Goal: Information Seeking & Learning: Check status

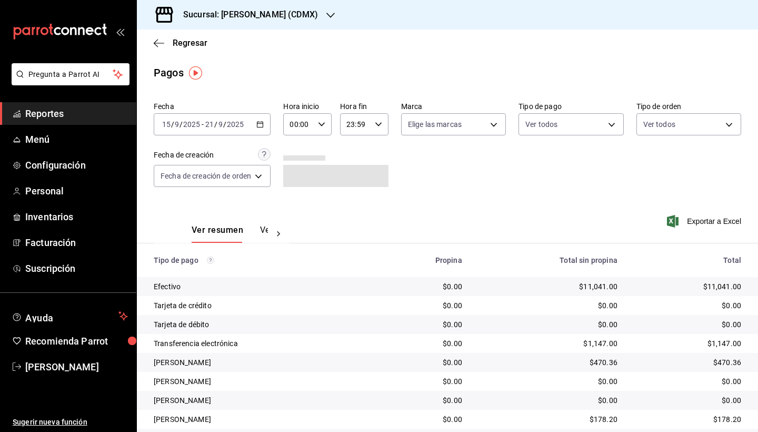
click at [260, 120] on div "[DATE] [DATE] - [DATE] [DATE]" at bounding box center [212, 124] width 117 height 22
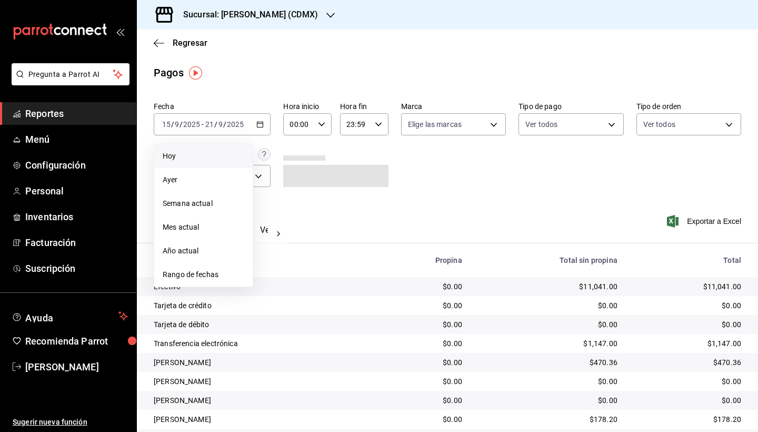
click at [195, 158] on span "Hoy" at bounding box center [204, 156] width 82 height 11
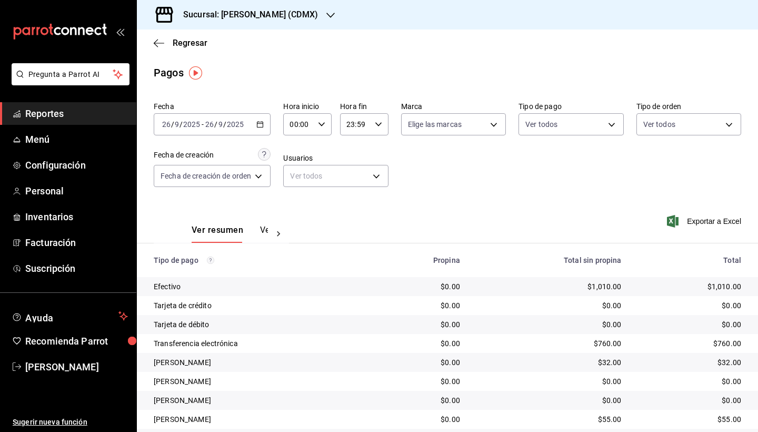
click at [45, 109] on span "Reportes" at bounding box center [76, 113] width 103 height 14
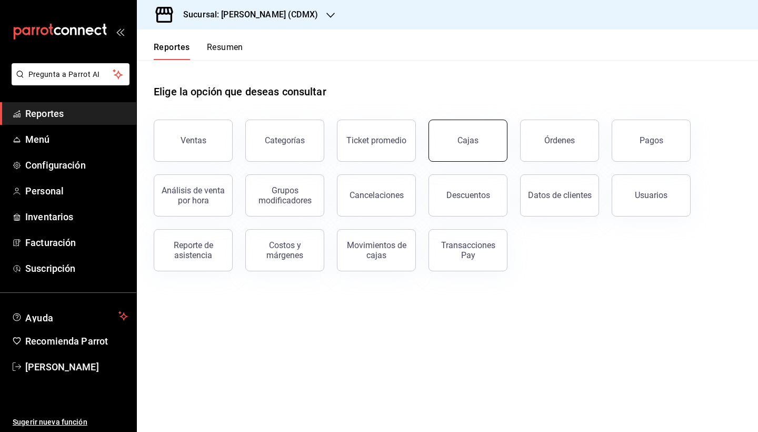
click at [491, 138] on link "Cajas" at bounding box center [468, 141] width 79 height 42
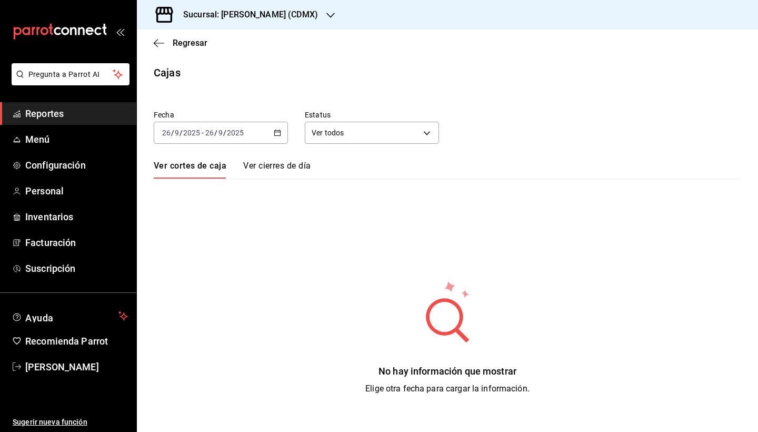
click at [293, 166] on link "Ver cierres de día" at bounding box center [276, 170] width 67 height 18
click at [204, 166] on link "Ver cortes de caja" at bounding box center [189, 170] width 70 height 18
click at [154, 35] on div "Regresar" at bounding box center [447, 42] width 621 height 27
click at [156, 46] on icon "button" at bounding box center [159, 42] width 11 height 9
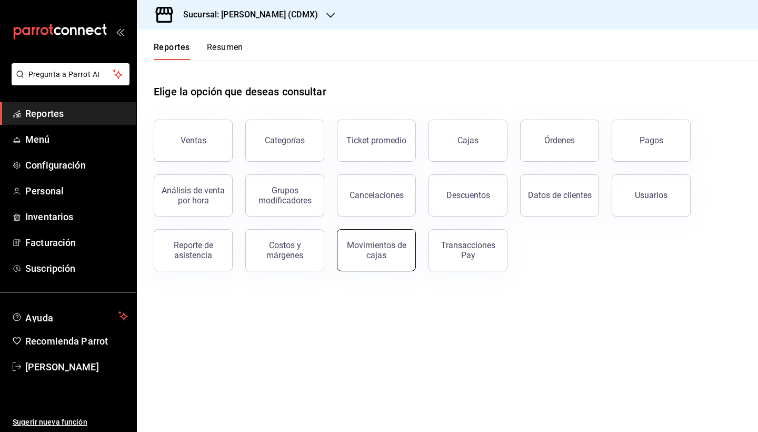
click at [384, 261] on button "Movimientos de cajas" at bounding box center [376, 250] width 79 height 42
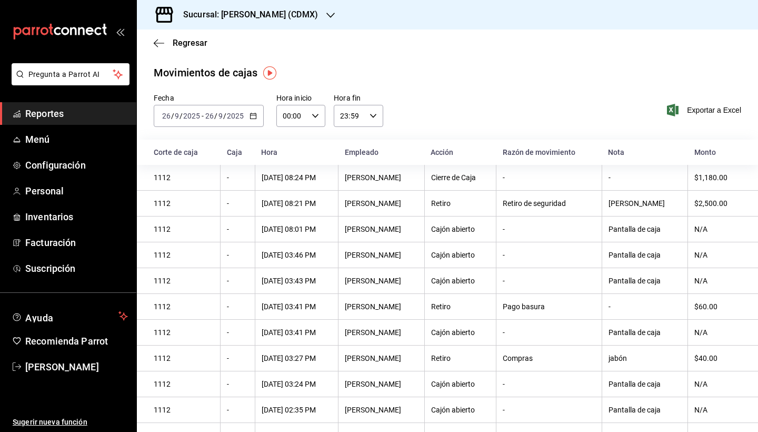
click at [253, 111] on div "[DATE] [DATE] - [DATE] [DATE]" at bounding box center [209, 116] width 110 height 22
click at [227, 134] on div "Fecha [DATE] [DATE] - [DATE] [DATE] Hora inicio 00:00 Hora inicio Hora fin 23:5…" at bounding box center [447, 116] width 621 height 46
click at [251, 116] on icon "button" at bounding box center [253, 115] width 7 height 7
click at [234, 140] on li "Hoy" at bounding box center [203, 148] width 98 height 24
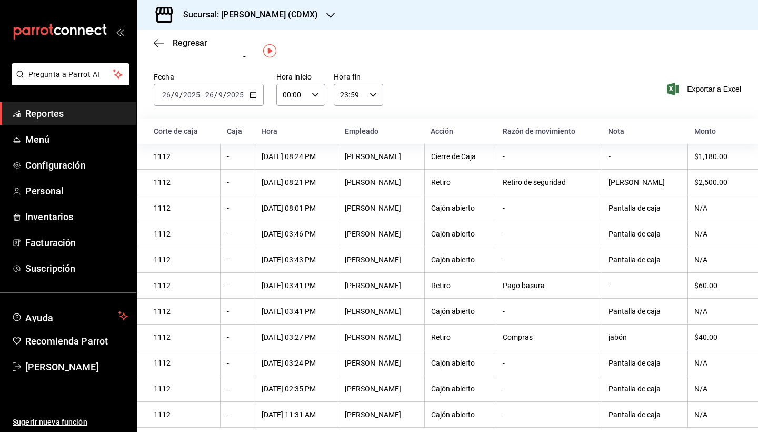
scroll to position [21, 0]
click at [257, 103] on div "[DATE] [DATE] - [DATE] [DATE]" at bounding box center [209, 95] width 110 height 22
click at [224, 148] on span "Ayer" at bounding box center [204, 150] width 82 height 11
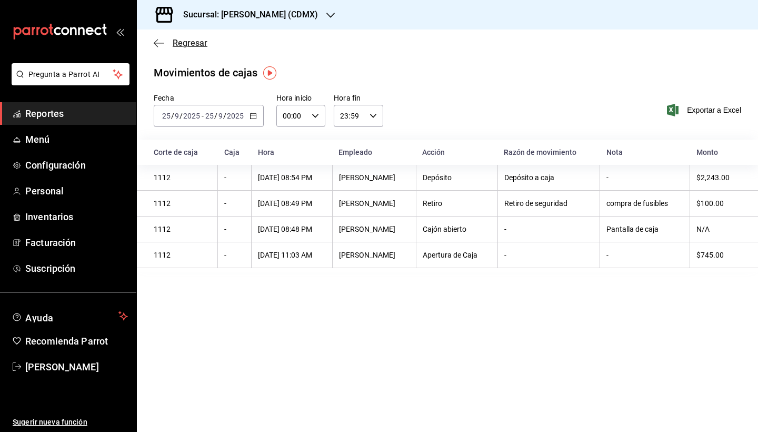
click at [156, 39] on icon "button" at bounding box center [159, 42] width 11 height 9
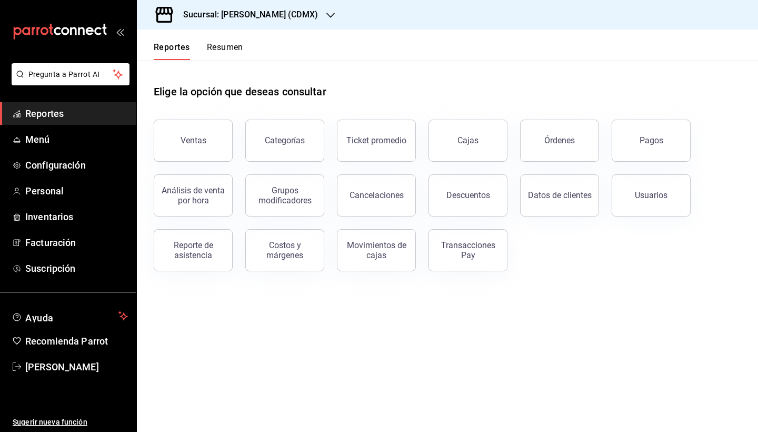
click at [49, 117] on span "Reportes" at bounding box center [76, 113] width 103 height 14
click at [192, 130] on button "Ventas" at bounding box center [193, 141] width 79 height 42
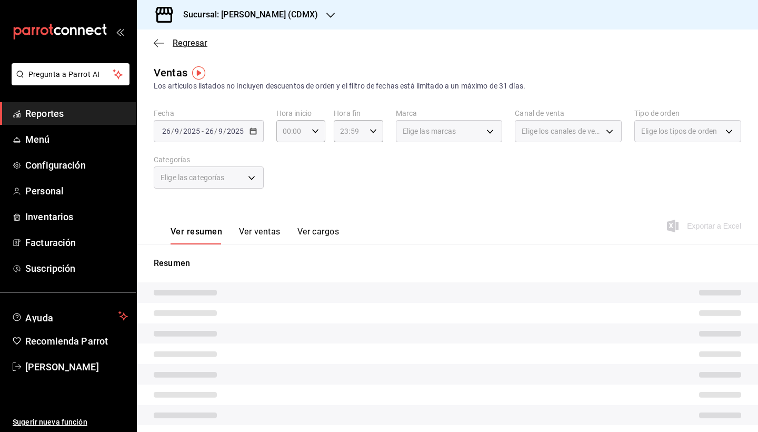
click at [159, 44] on icon "button" at bounding box center [159, 42] width 11 height 9
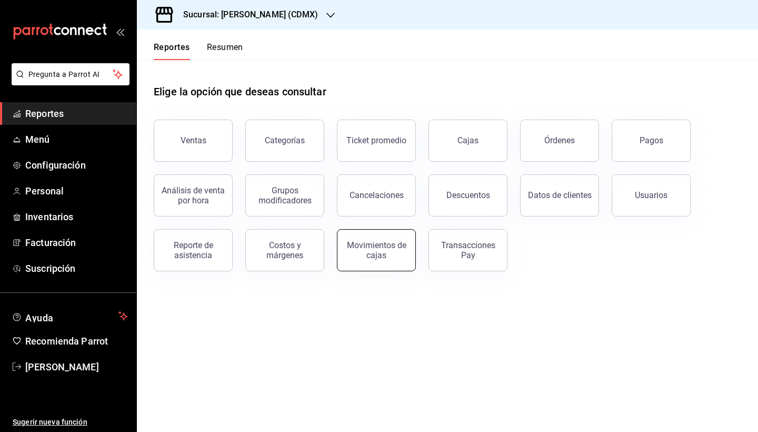
click at [376, 264] on button "Movimientos de cajas" at bounding box center [376, 250] width 79 height 42
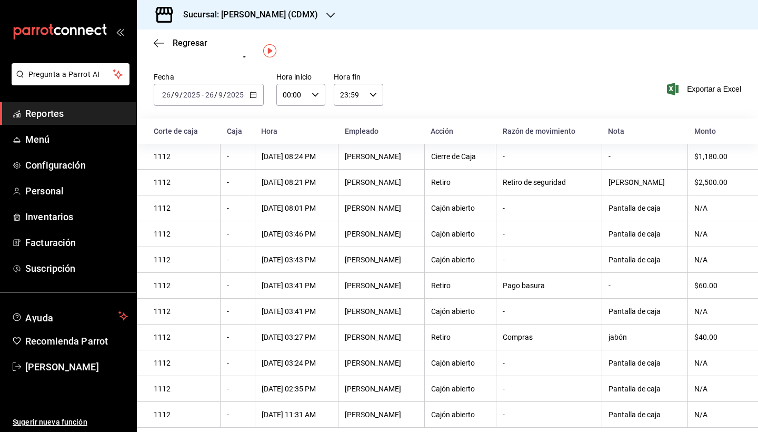
scroll to position [21, 0]
click at [161, 51] on div "Regresar" at bounding box center [447, 42] width 621 height 27
click at [160, 47] on icon "button" at bounding box center [159, 42] width 11 height 9
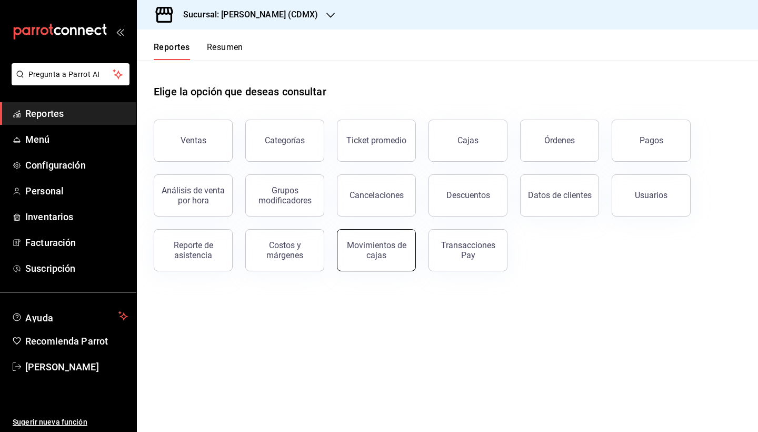
click at [372, 257] on div "Movimientos de cajas" at bounding box center [376, 250] width 65 height 20
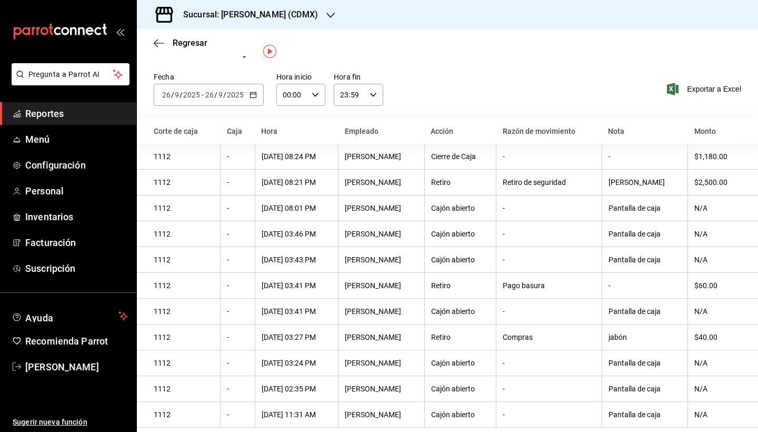
scroll to position [21, 0]
click at [254, 96] on icon "button" at bounding box center [253, 94] width 7 height 7
click at [213, 123] on span "Hoy" at bounding box center [204, 126] width 82 height 11
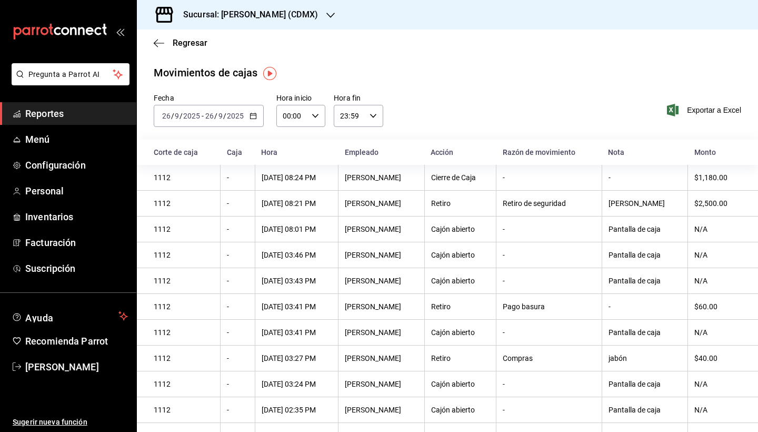
scroll to position [0, 0]
click at [254, 115] on \(Stroke\) "button" at bounding box center [253, 115] width 6 height 1
click at [211, 156] on li "Hoy" at bounding box center [203, 148] width 98 height 24
click at [76, 108] on span "Reportes" at bounding box center [76, 113] width 103 height 14
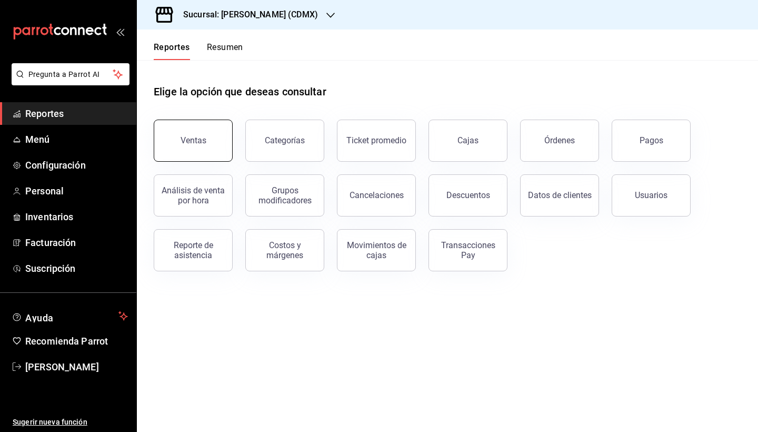
click at [199, 149] on button "Ventas" at bounding box center [193, 141] width 79 height 42
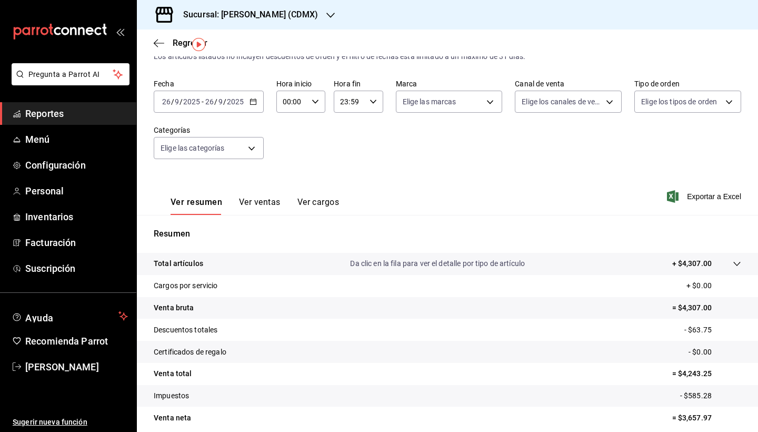
scroll to position [27, 0]
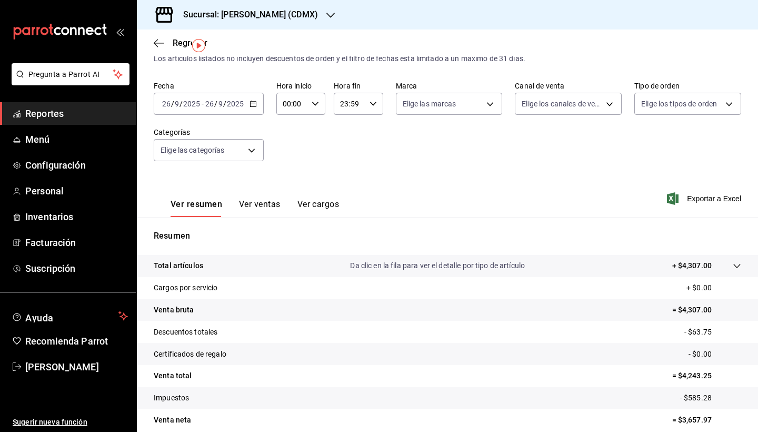
click at [250, 104] on icon "button" at bounding box center [253, 103] width 7 height 7
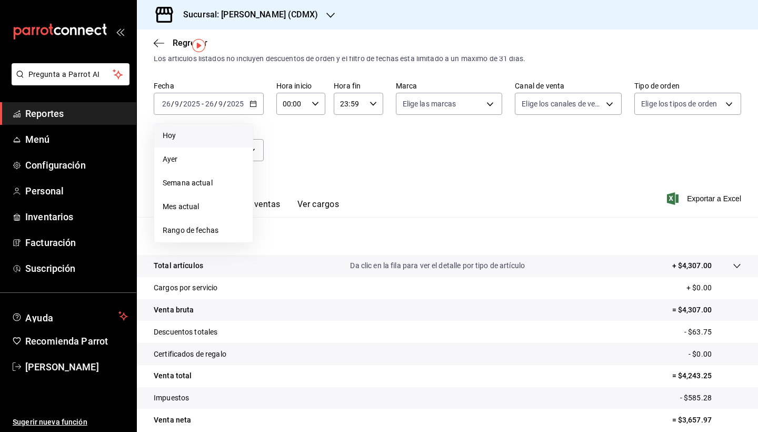
click at [215, 138] on span "Hoy" at bounding box center [204, 135] width 82 height 11
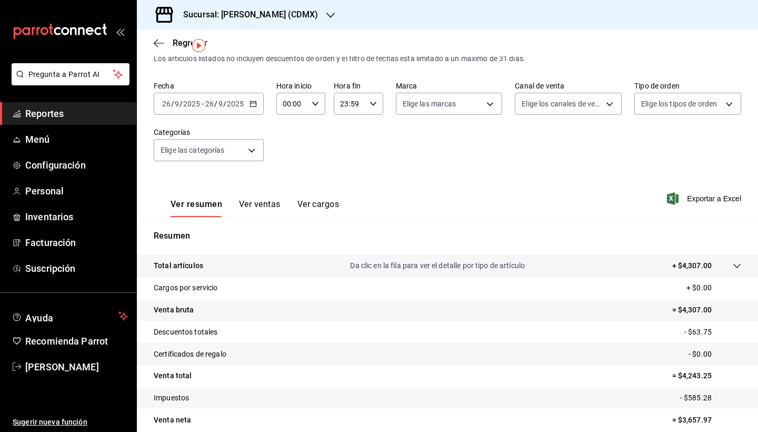
click at [251, 101] on icon "button" at bounding box center [253, 103] width 7 height 7
click at [407, 181] on div "Ver resumen Ver ventas Ver cargos Exportar a Excel" at bounding box center [447, 195] width 621 height 43
click at [41, 117] on span "Reportes" at bounding box center [76, 113] width 103 height 14
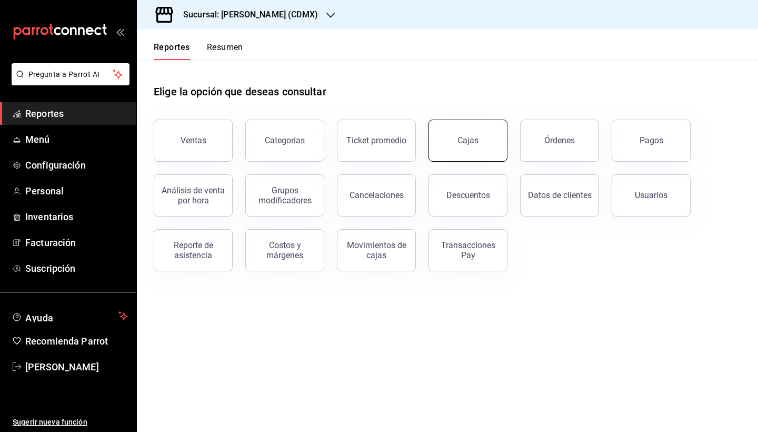
click at [487, 133] on link "Cajas" at bounding box center [468, 141] width 79 height 42
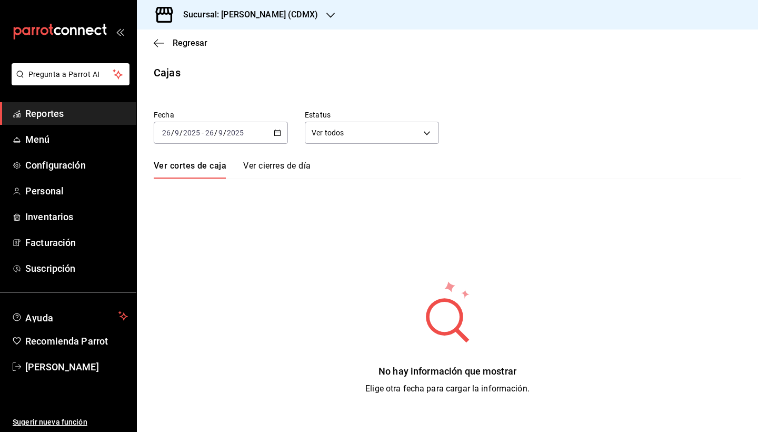
click at [274, 138] on div "[DATE] [DATE] - [DATE] [DATE]" at bounding box center [221, 133] width 134 height 22
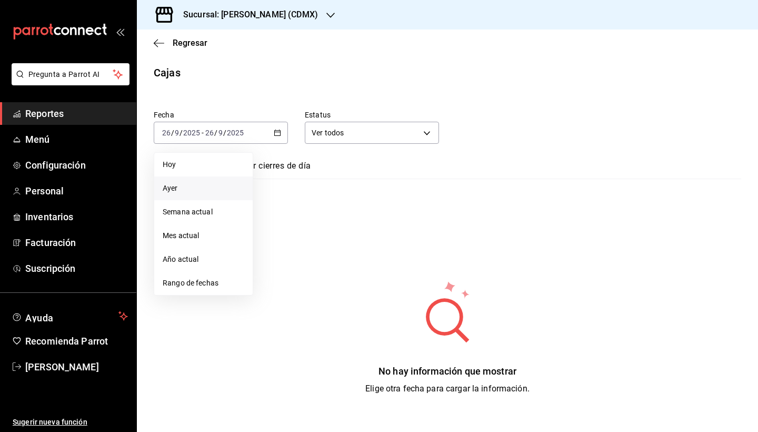
click at [207, 189] on span "Ayer" at bounding box center [204, 188] width 82 height 11
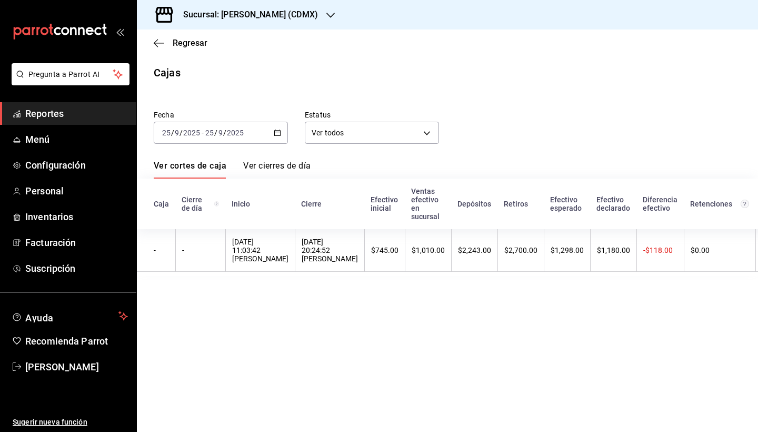
click at [276, 137] on div "[DATE] [DATE] - [DATE] [DATE]" at bounding box center [221, 133] width 134 height 22
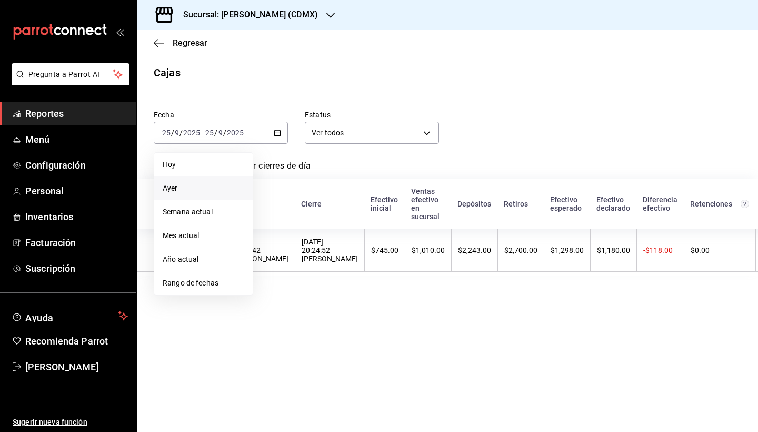
click at [214, 191] on span "Ayer" at bounding box center [204, 188] width 82 height 11
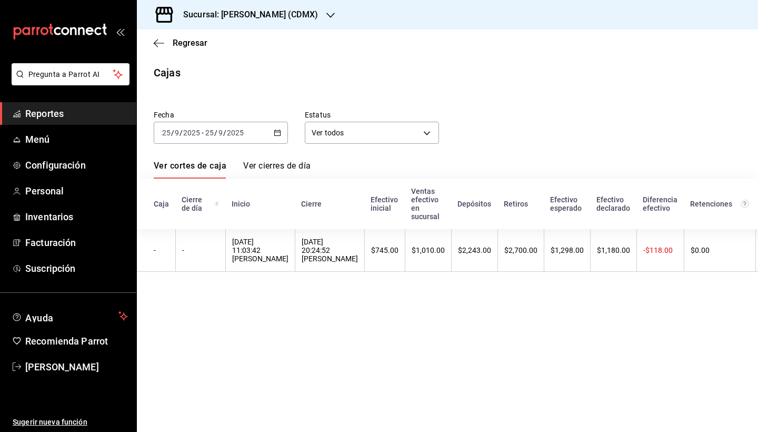
click at [280, 135] on \(Stroke\) "button" at bounding box center [277, 133] width 6 height 6
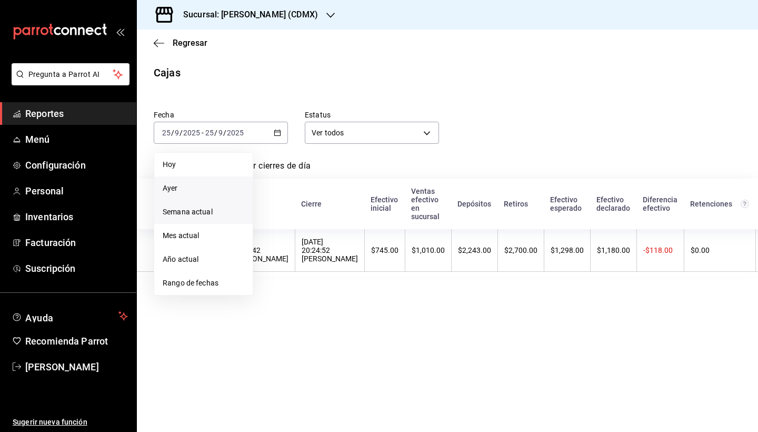
click at [211, 213] on span "Semana actual" at bounding box center [204, 211] width 82 height 11
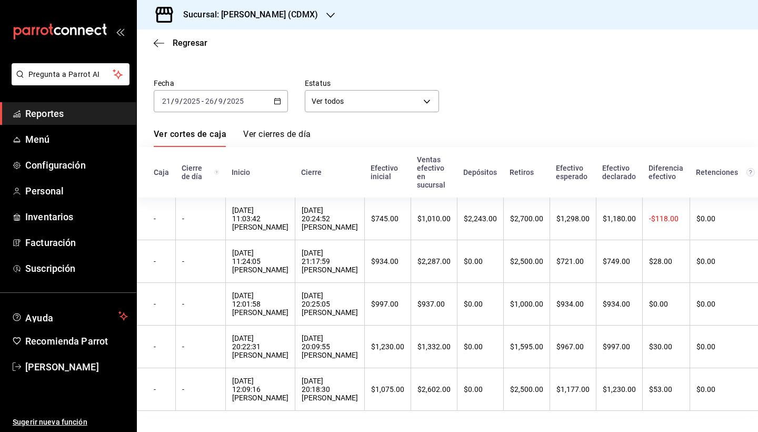
click at [281, 100] on \(Stroke\) "button" at bounding box center [277, 101] width 6 height 6
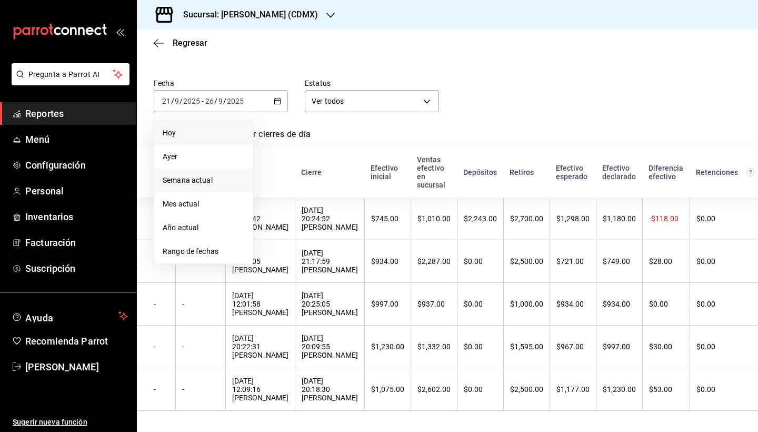
click at [237, 138] on li "Hoy" at bounding box center [203, 133] width 98 height 24
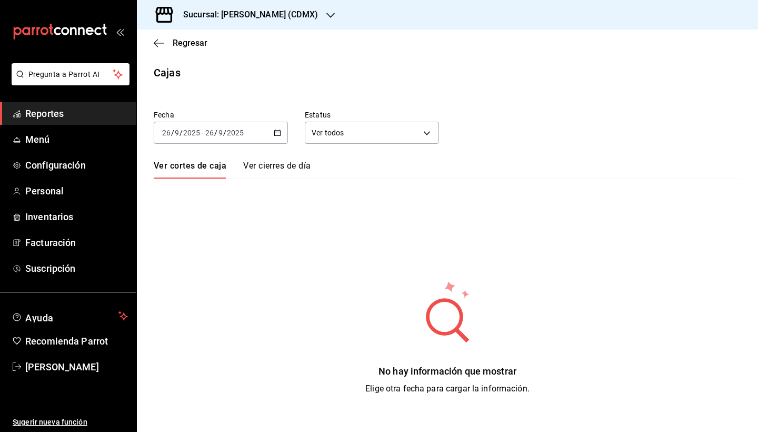
click at [274, 130] on icon "button" at bounding box center [277, 132] width 7 height 7
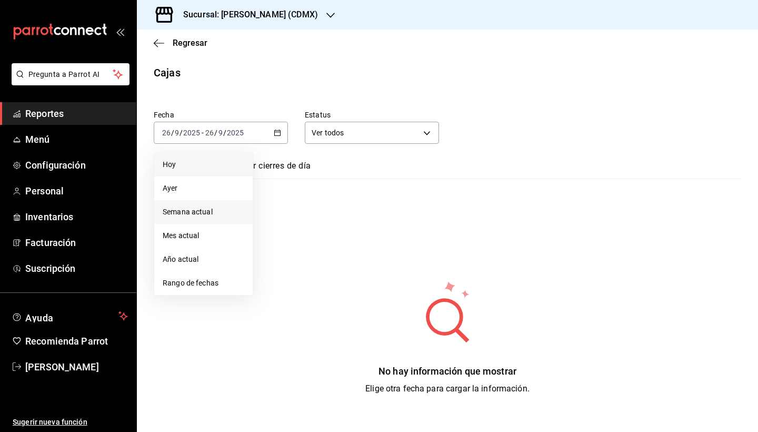
click at [220, 214] on span "Semana actual" at bounding box center [204, 211] width 82 height 11
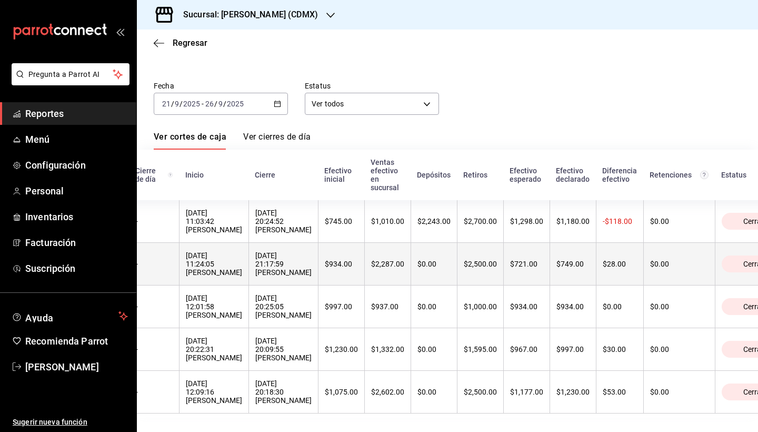
scroll to position [0, 47]
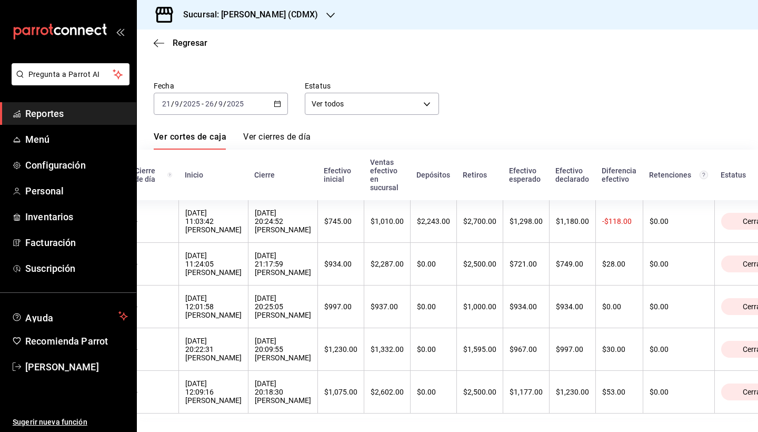
drag, startPoint x: 465, startPoint y: 223, endPoint x: 504, endPoint y: 81, distance: 146.9
click at [504, 81] on div "Fecha [DATE] [DATE] - [DATE] [DATE] Estatus Ver todos ALL" at bounding box center [439, 89] width 605 height 51
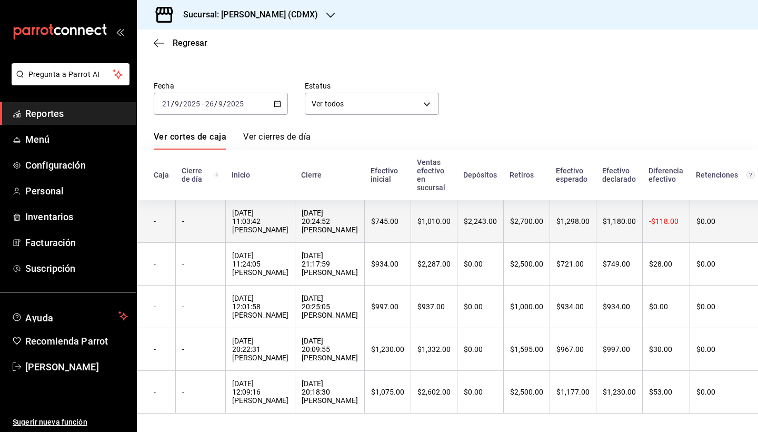
scroll to position [0, 0]
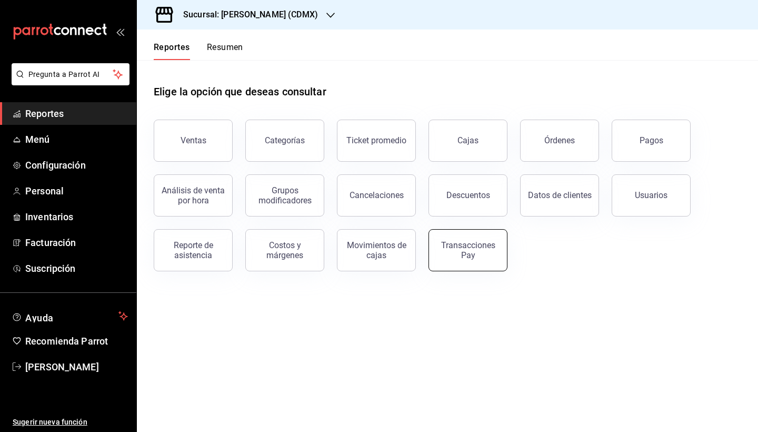
click at [452, 244] on div "Transacciones Pay" at bounding box center [467, 250] width 65 height 20
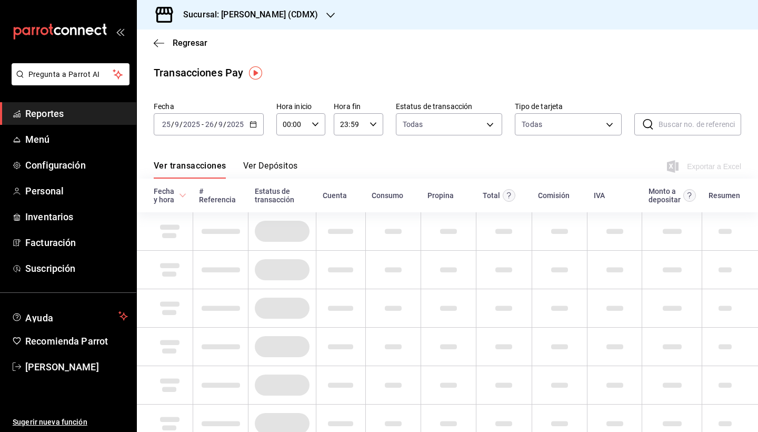
click at [151, 44] on div "Regresar" at bounding box center [447, 42] width 621 height 27
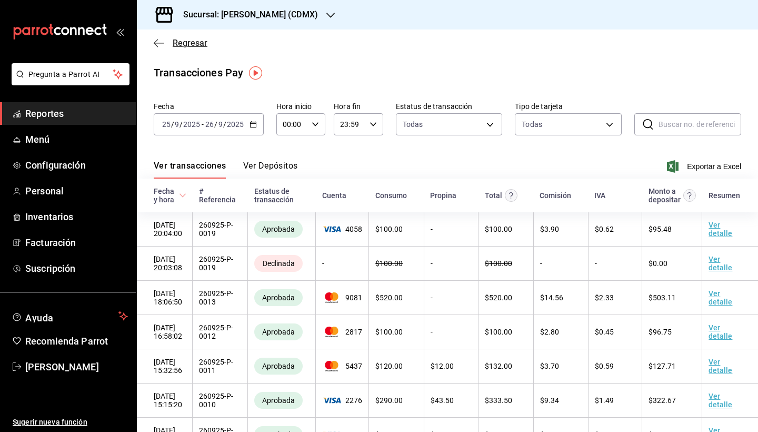
click at [155, 43] on icon "button" at bounding box center [159, 43] width 11 height 1
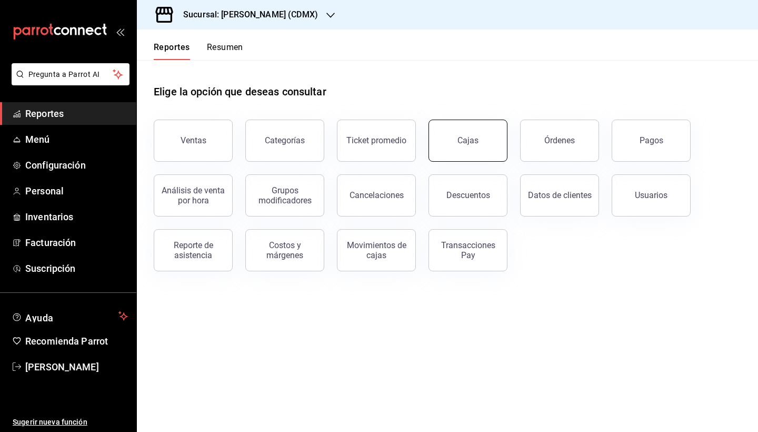
click at [468, 130] on link "Cajas" at bounding box center [468, 141] width 79 height 42
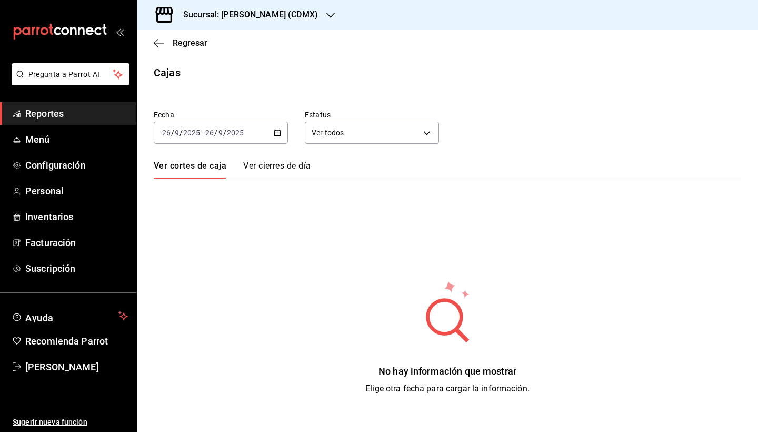
click at [280, 131] on \(Stroke\) "button" at bounding box center [277, 133] width 6 height 6
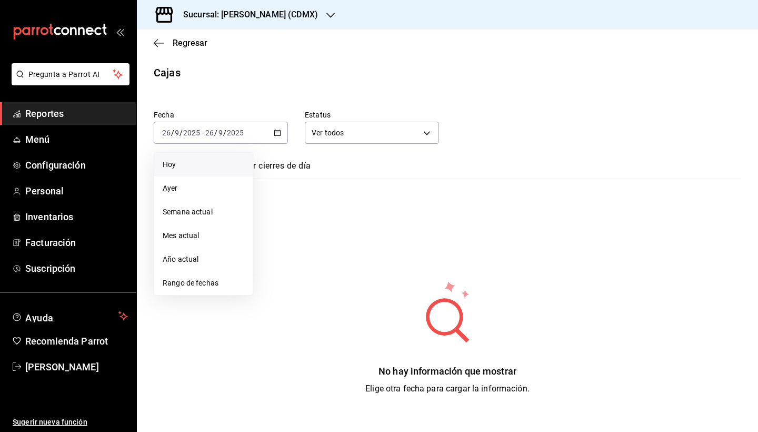
click at [226, 161] on span "Hoy" at bounding box center [204, 164] width 82 height 11
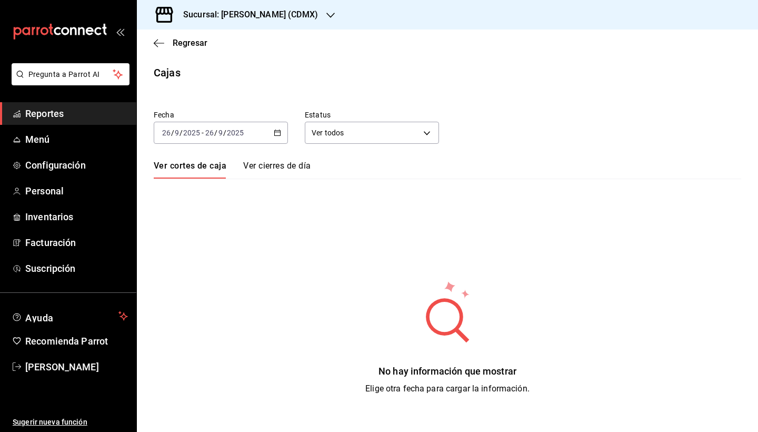
click at [270, 137] on div "[DATE] [DATE] - [DATE] [DATE]" at bounding box center [221, 133] width 134 height 22
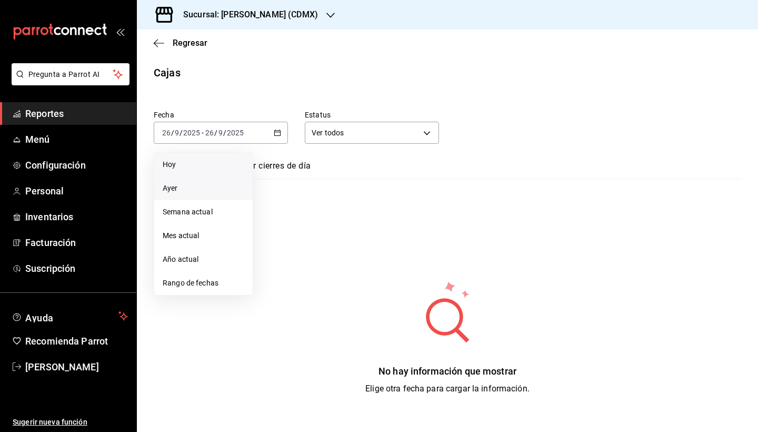
click at [237, 180] on li "Ayer" at bounding box center [203, 188] width 98 height 24
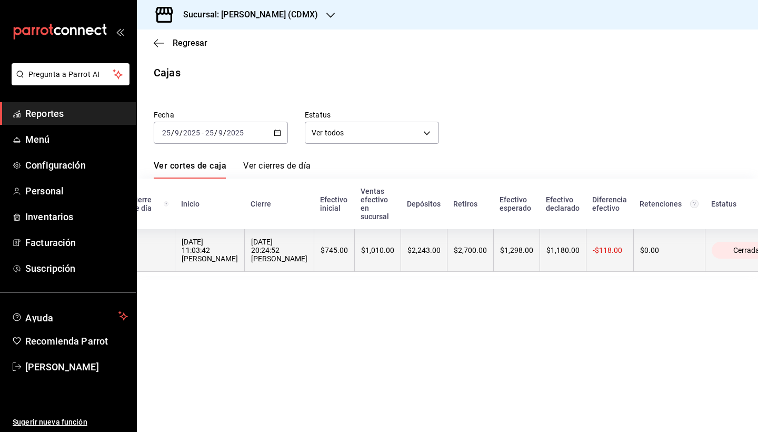
scroll to position [0, 36]
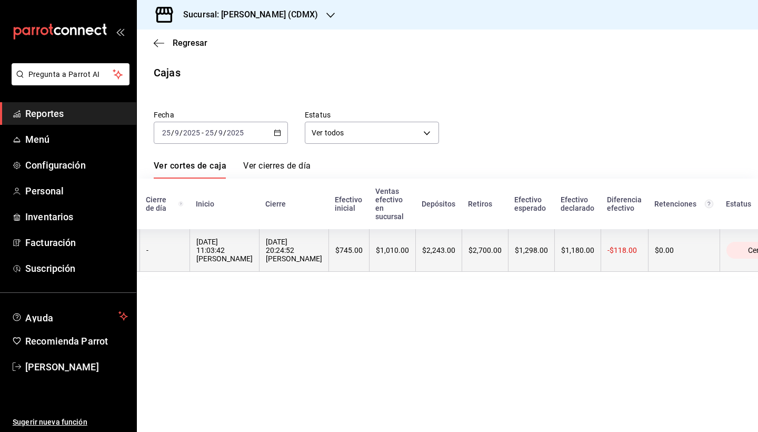
click at [301, 246] on div "[DATE] 20:24:52 [PERSON_NAME]" at bounding box center [294, 249] width 56 height 25
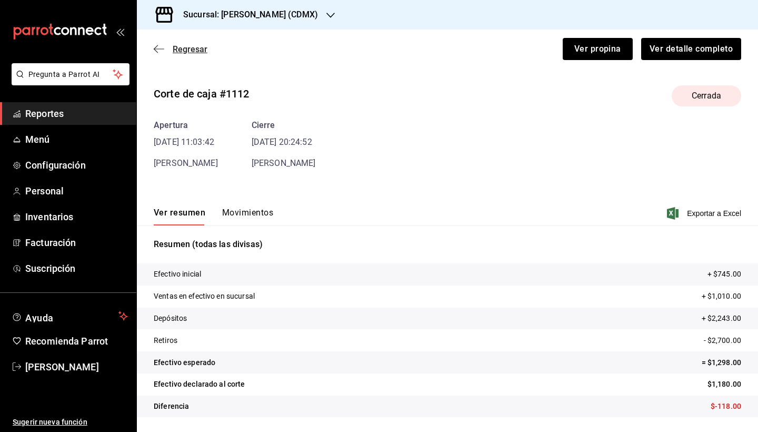
click at [156, 49] on icon "button" at bounding box center [159, 48] width 11 height 1
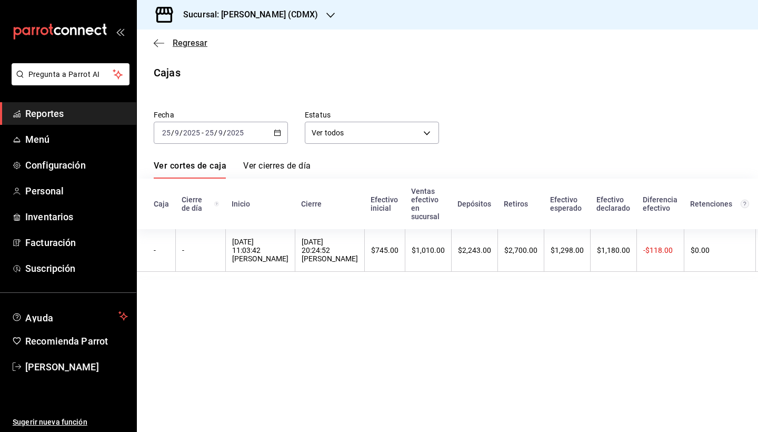
click at [156, 45] on icon "button" at bounding box center [156, 43] width 4 height 8
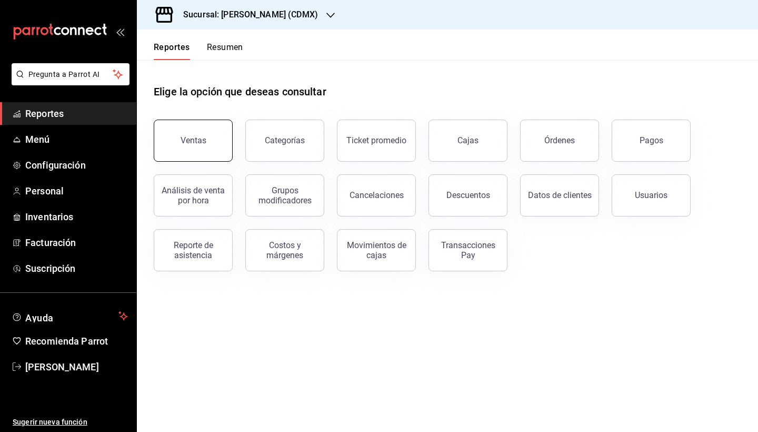
click at [194, 147] on button "Ventas" at bounding box center [193, 141] width 79 height 42
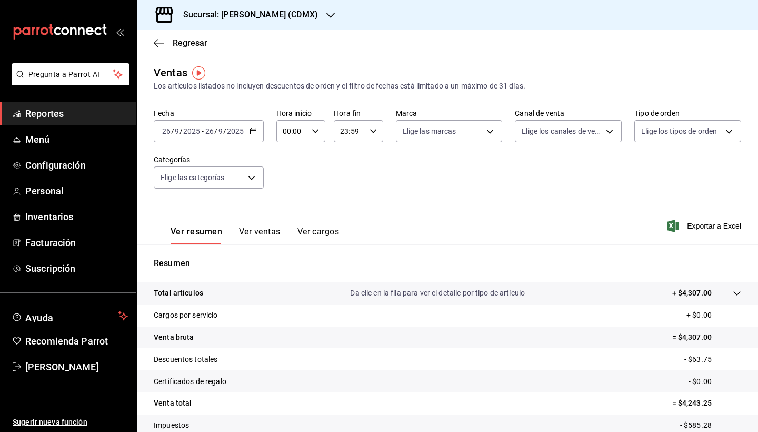
click at [247, 131] on div "[DATE] [DATE] - [DATE] [DATE]" at bounding box center [209, 131] width 110 height 22
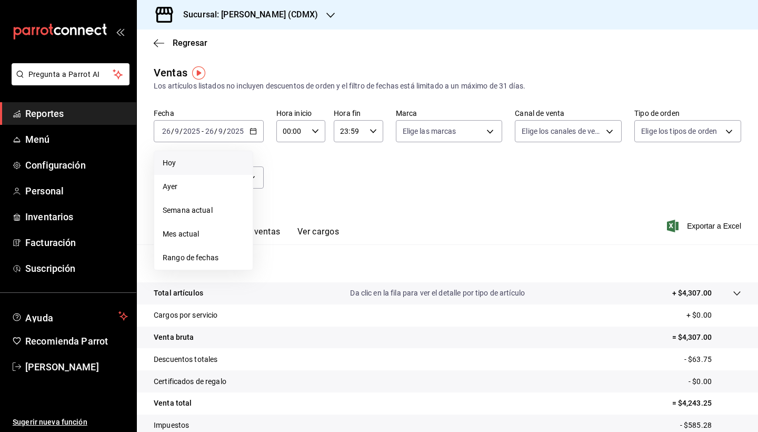
click at [212, 170] on li "Hoy" at bounding box center [203, 163] width 98 height 24
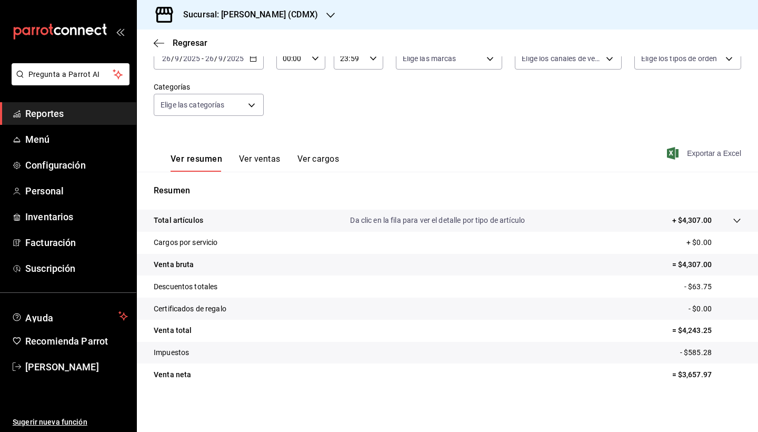
click at [702, 155] on span "Exportar a Excel" at bounding box center [705, 153] width 72 height 13
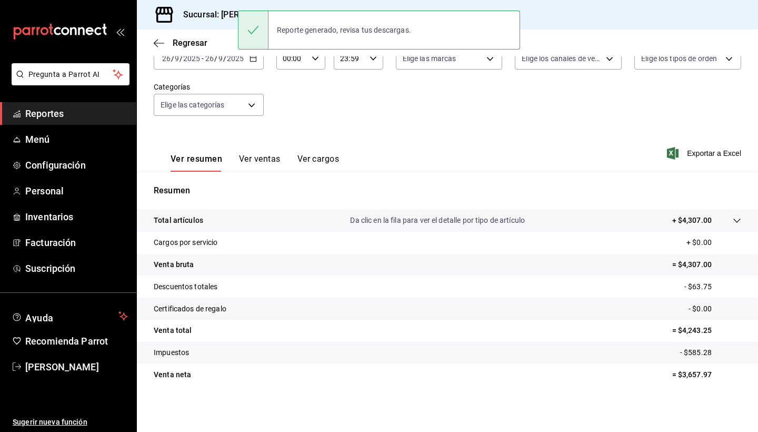
click at [430, 92] on div "Fecha [DATE] [DATE] - [DATE] [DATE] Hora inicio 00:00 Hora inicio Hora fin 23:5…" at bounding box center [448, 82] width 588 height 93
click at [51, 115] on span "Reportes" at bounding box center [76, 113] width 103 height 14
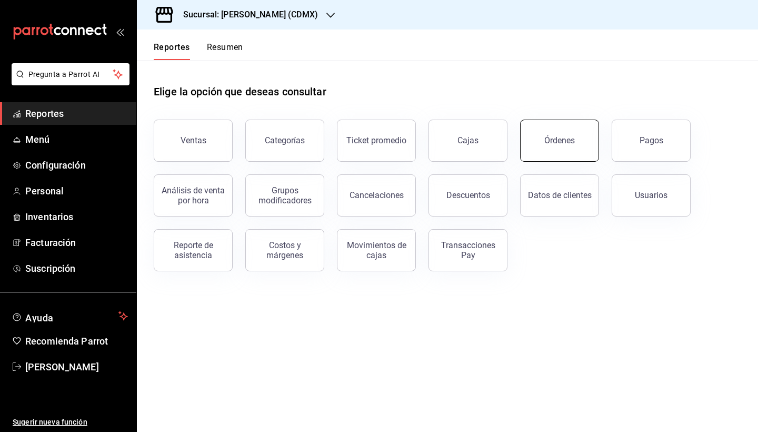
click at [577, 144] on button "Órdenes" at bounding box center [559, 141] width 79 height 42
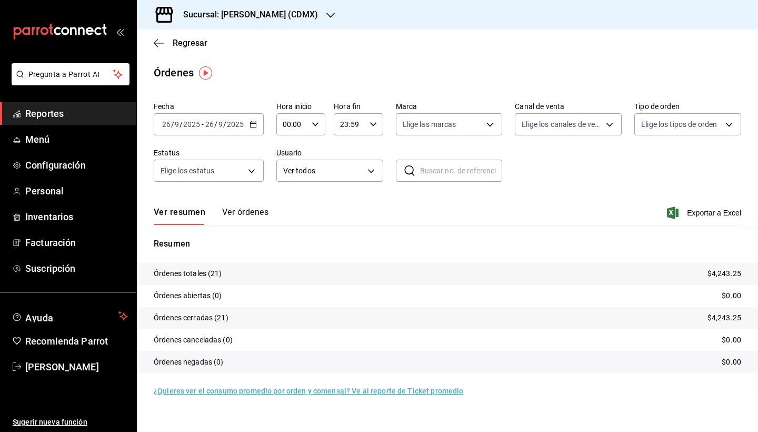
click at [256, 121] on icon "button" at bounding box center [253, 124] width 7 height 7
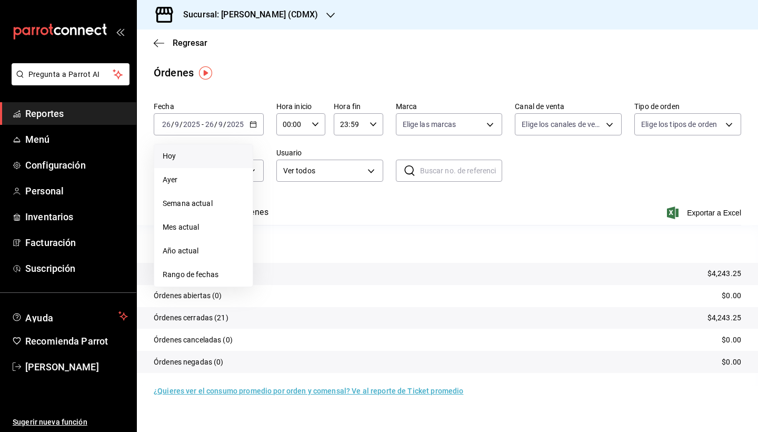
click at [221, 151] on span "Hoy" at bounding box center [204, 156] width 82 height 11
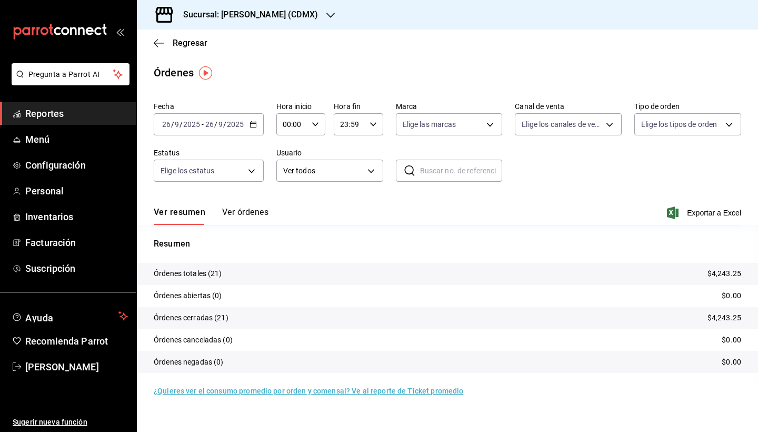
click at [212, 277] on p "Órdenes totales (21)" at bounding box center [188, 273] width 68 height 11
click at [605, 129] on body "Pregunta a Parrot AI Reportes Menú Configuración Personal Inventarios Facturaci…" at bounding box center [379, 216] width 758 height 432
click at [524, 202] on input "checkbox" at bounding box center [526, 200] width 9 height 9
checkbox input "true"
type input "PARROT"
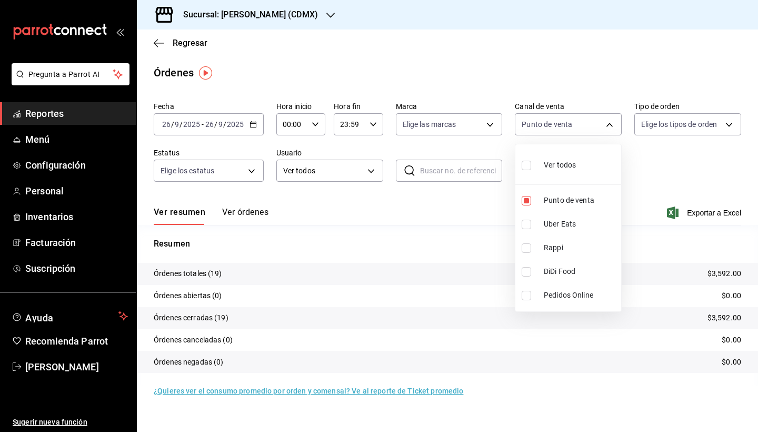
click at [484, 194] on div at bounding box center [379, 216] width 758 height 432
click at [435, 277] on tr "Órdenes totales (19) $3,592.00" at bounding box center [447, 274] width 621 height 22
click at [693, 213] on span "Exportar a Excel" at bounding box center [705, 212] width 72 height 13
click at [711, 217] on span "Exportar a Excel" at bounding box center [705, 212] width 72 height 13
